Goal: Entertainment & Leisure: Consume media (video, audio)

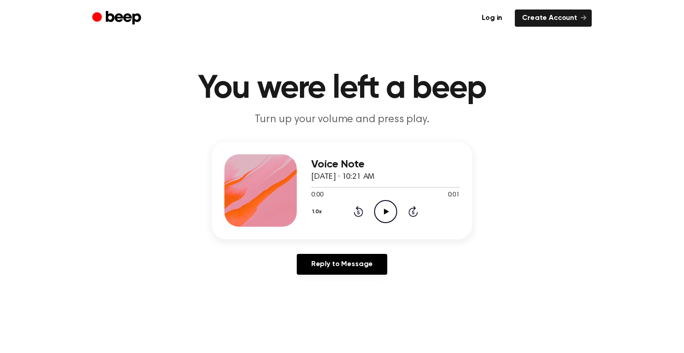
click at [384, 205] on icon "Play Audio" at bounding box center [385, 211] width 23 height 23
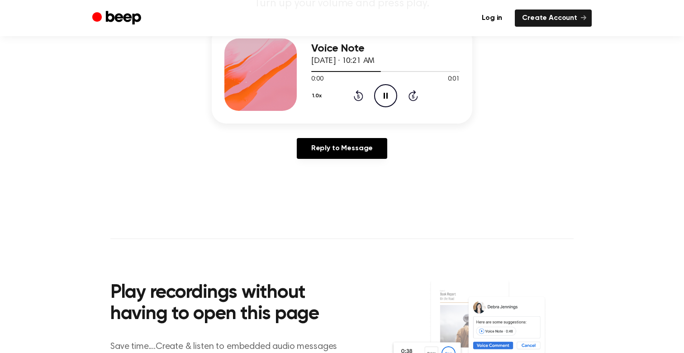
scroll to position [118, 0]
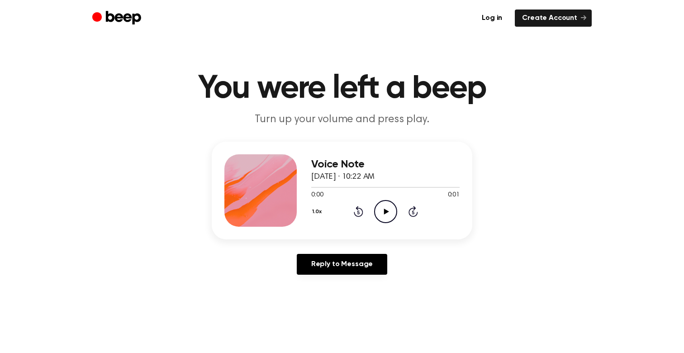
click at [382, 211] on icon "Play Audio" at bounding box center [385, 211] width 23 height 23
click at [392, 211] on icon "Play Audio" at bounding box center [385, 211] width 23 height 23
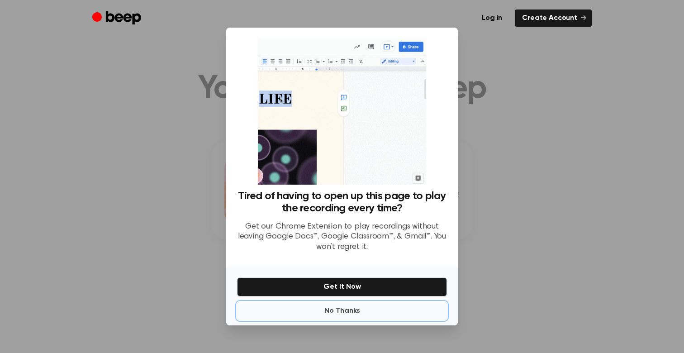
drag, startPoint x: 347, startPoint y: 311, endPoint x: 347, endPoint y: 306, distance: 5.9
click at [347, 311] on button "No Thanks" at bounding box center [342, 311] width 210 height 18
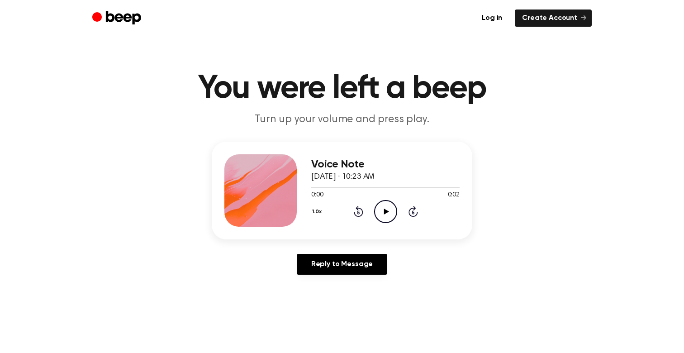
click at [389, 214] on icon "Play Audio" at bounding box center [385, 211] width 23 height 23
click at [387, 210] on icon at bounding box center [386, 212] width 5 height 6
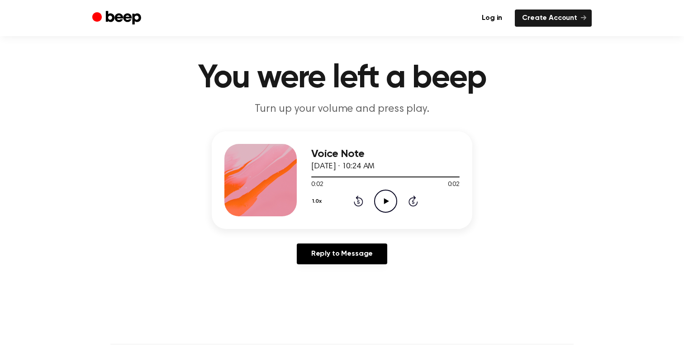
scroll to position [11, 0]
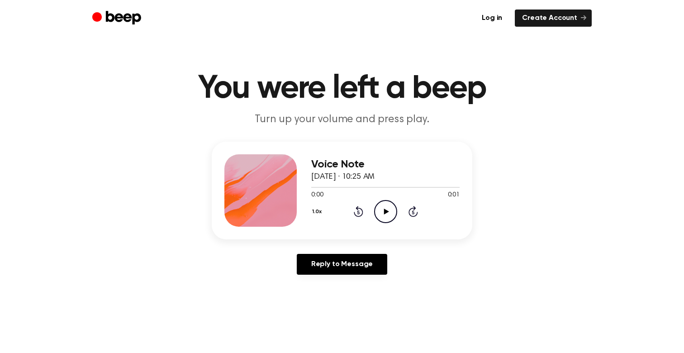
click at [382, 202] on icon "Play Audio" at bounding box center [385, 211] width 23 height 23
click at [382, 217] on icon "Play Audio" at bounding box center [385, 211] width 23 height 23
click at [389, 211] on icon at bounding box center [386, 212] width 5 height 6
